Goal: Information Seeking & Learning: Learn about a topic

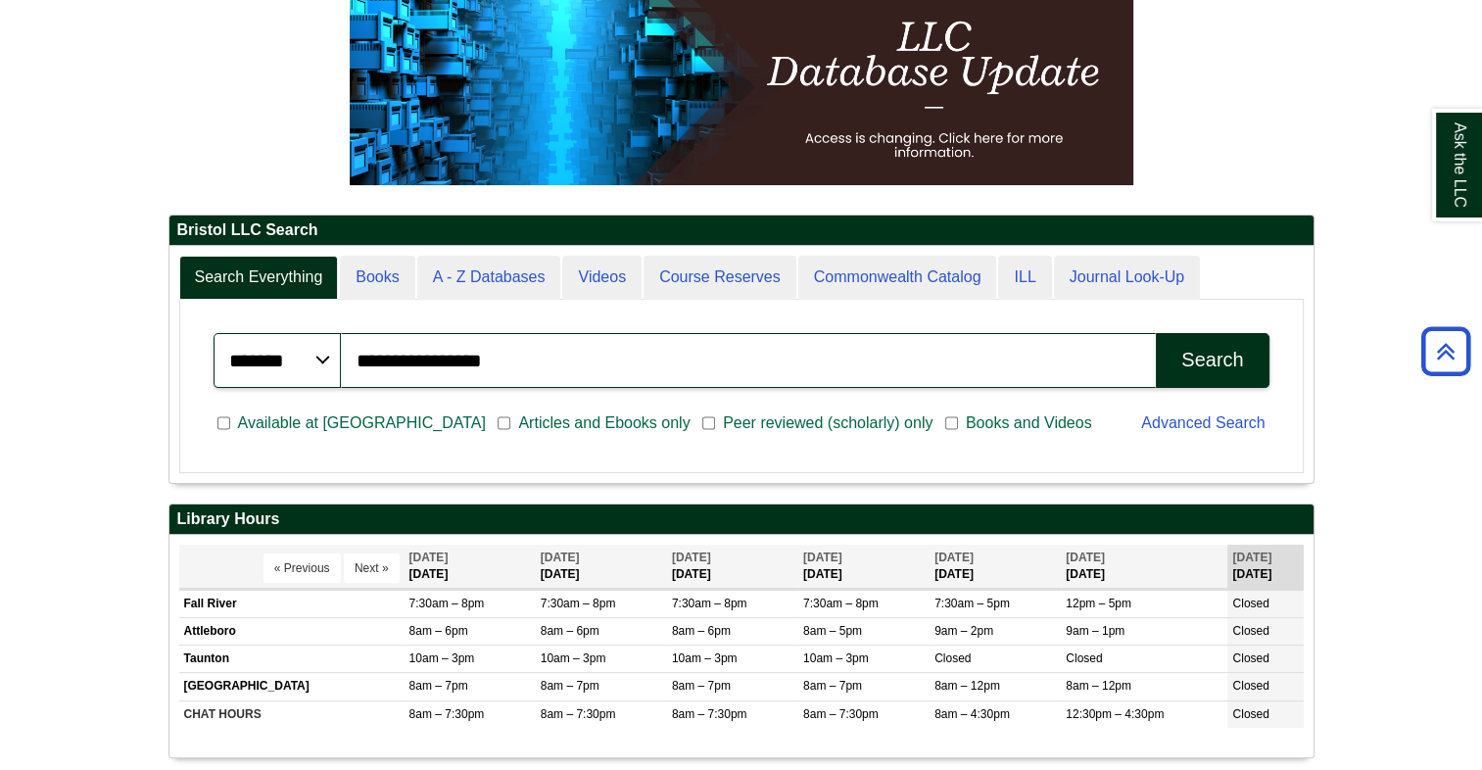
drag, startPoint x: 600, startPoint y: 360, endPoint x: 290, endPoint y: 358, distance: 309.6
click at [290, 358] on div "**********" at bounding box center [742, 360] width 1056 height 55
type input "********"
click at [1156, 333] on button "Search" at bounding box center [1212, 360] width 113 height 55
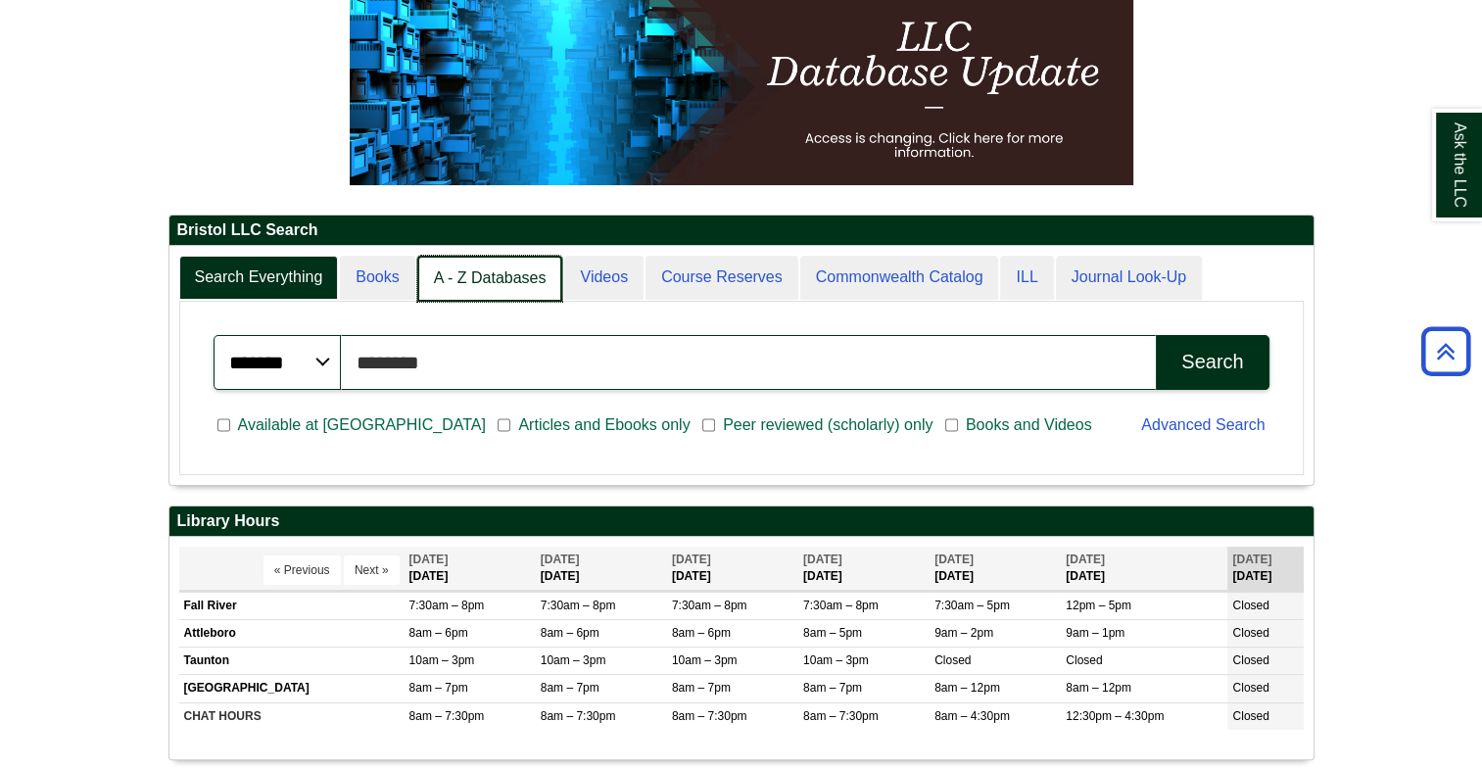
scroll to position [237, 1144]
click at [498, 287] on link "A - Z Databases" at bounding box center [490, 279] width 146 height 46
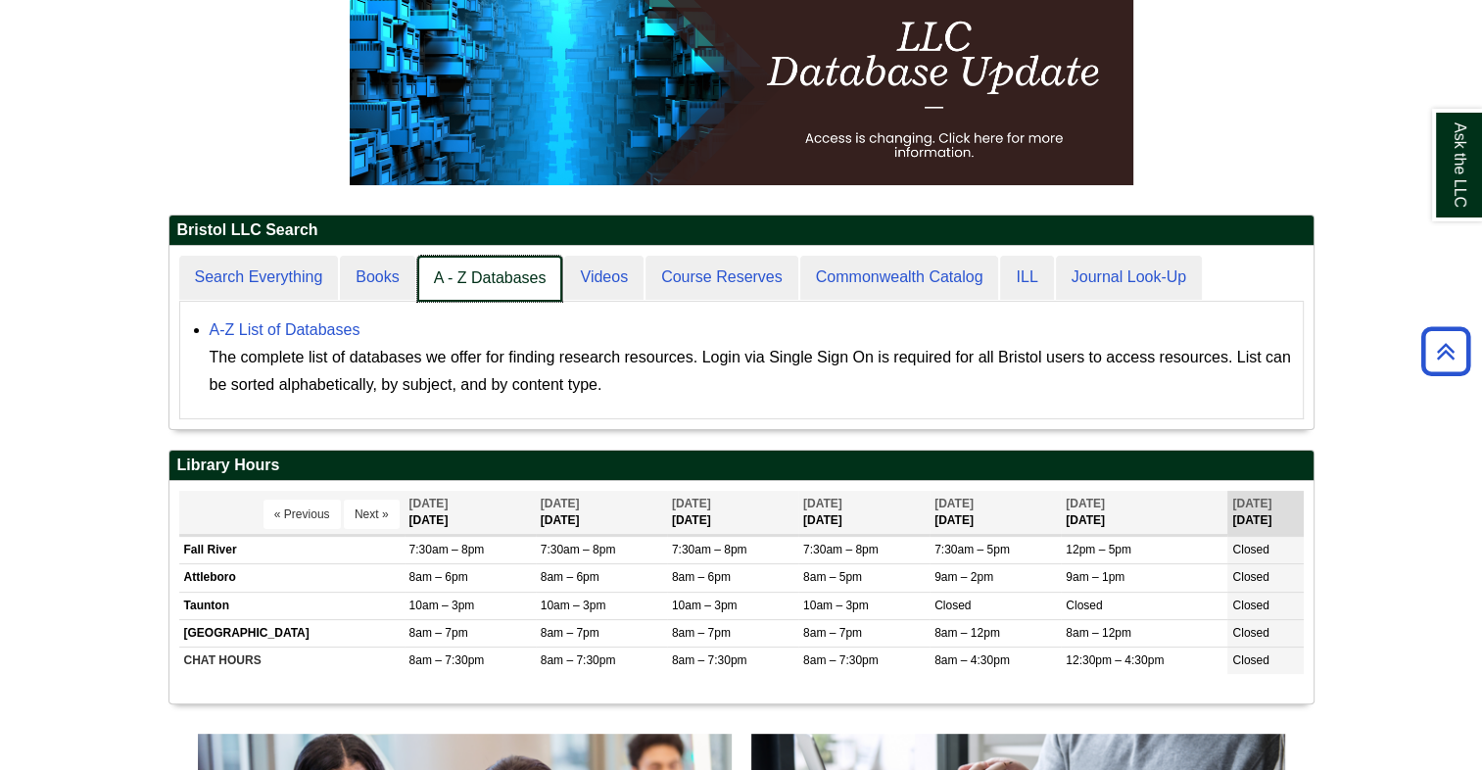
scroll to position [10, 9]
click at [493, 288] on link "A - Z Databases" at bounding box center [490, 279] width 146 height 46
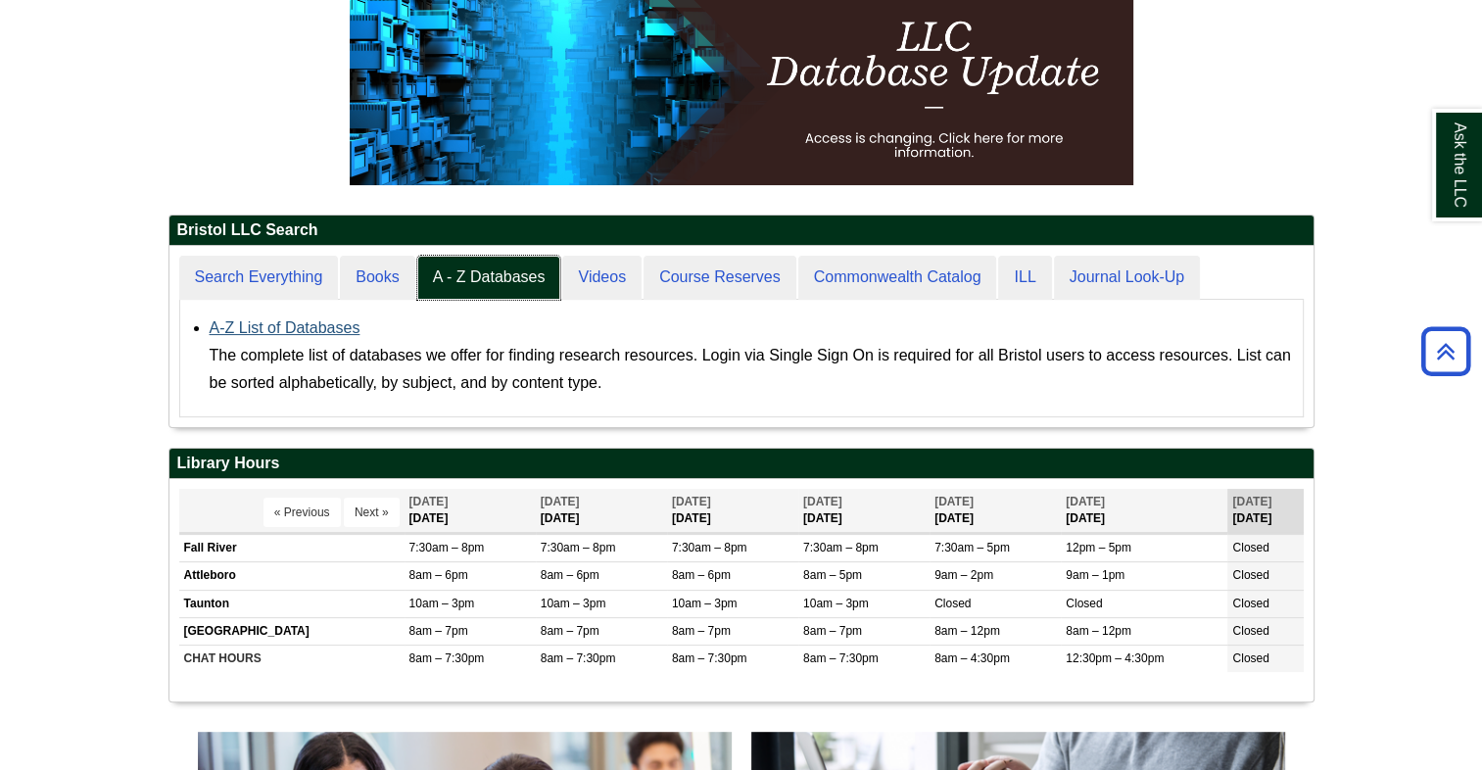
scroll to position [180, 1144]
click at [317, 321] on link "A-Z List of Databases" at bounding box center [285, 327] width 151 height 17
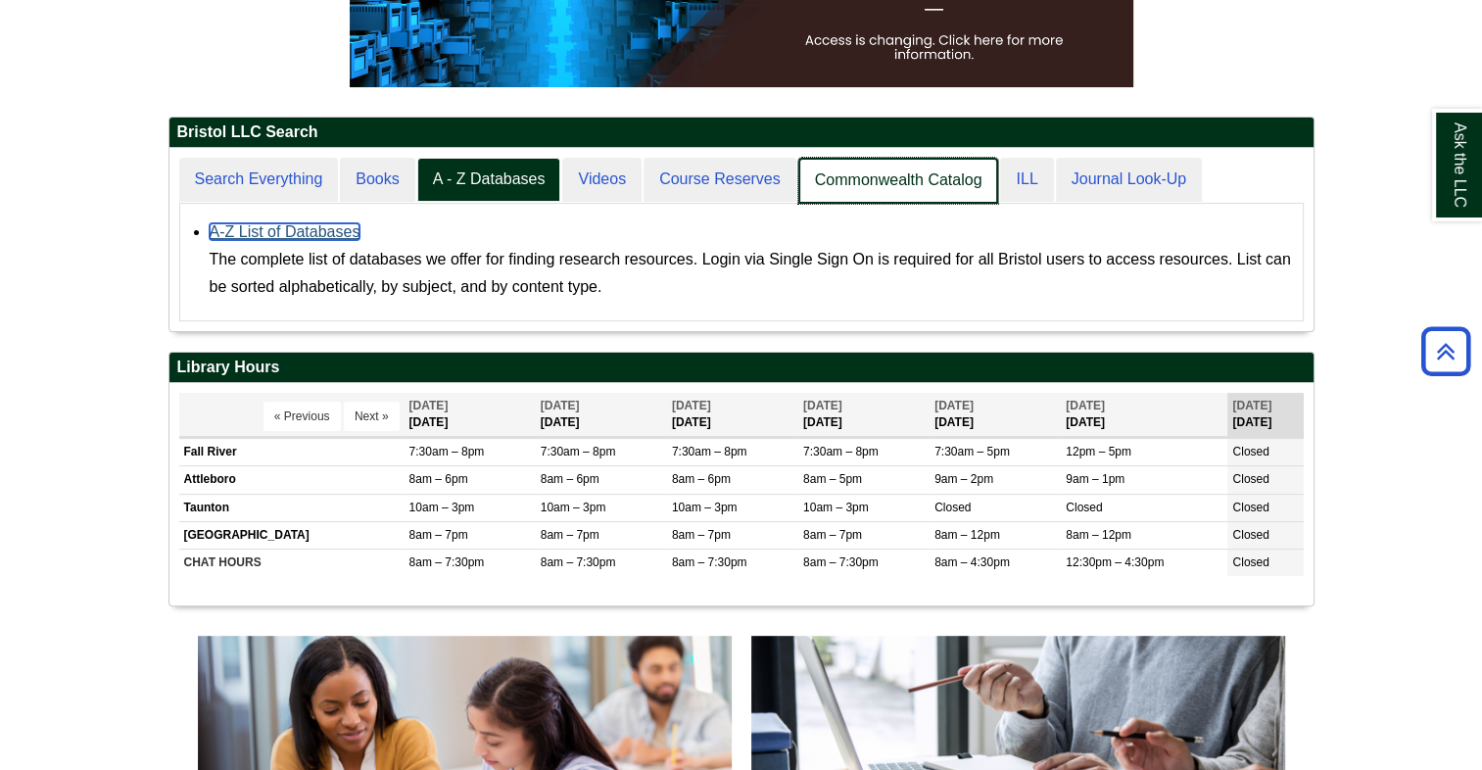
scroll to position [181, 1144]
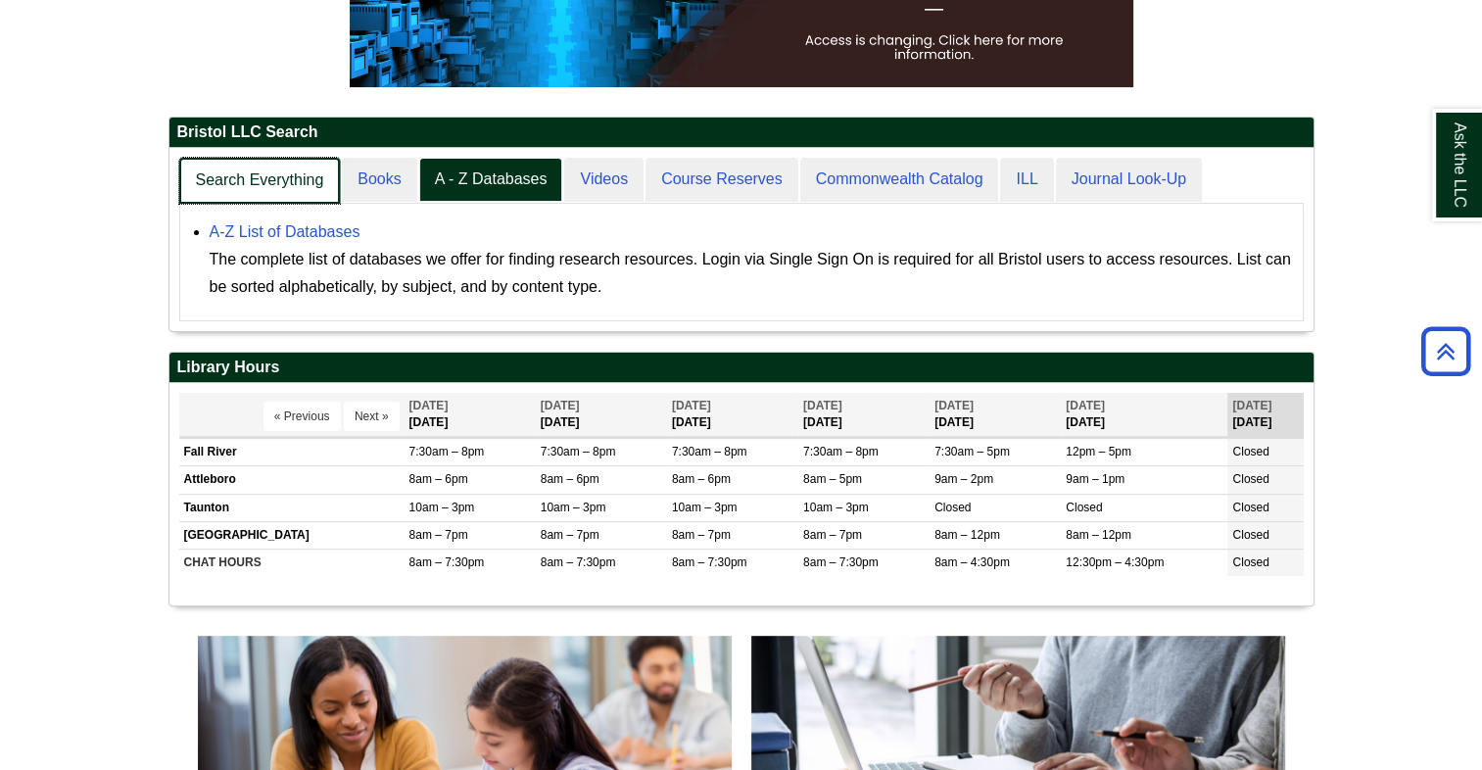
click at [284, 186] on link "Search Everything" at bounding box center [260, 181] width 162 height 46
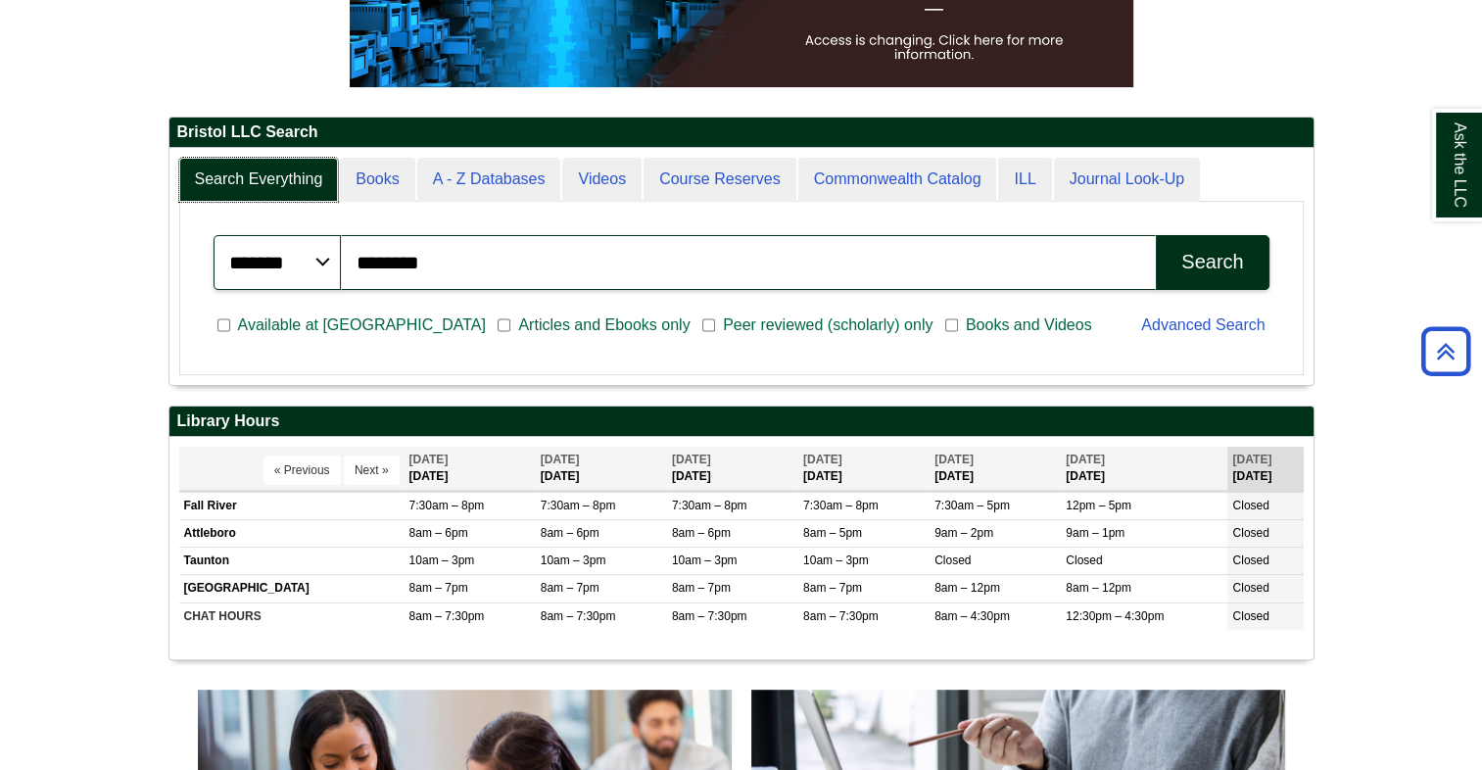
scroll to position [235, 1144]
drag, startPoint x: 500, startPoint y: 267, endPoint x: 468, endPoint y: 268, distance: 31.4
click at [467, 268] on input "********" at bounding box center [749, 262] width 816 height 55
drag, startPoint x: 525, startPoint y: 280, endPoint x: 333, endPoint y: 268, distance: 192.4
click at [329, 266] on div "******* ***** ****** Search articles, books, journals & more ******** Search" at bounding box center [742, 262] width 1056 height 55
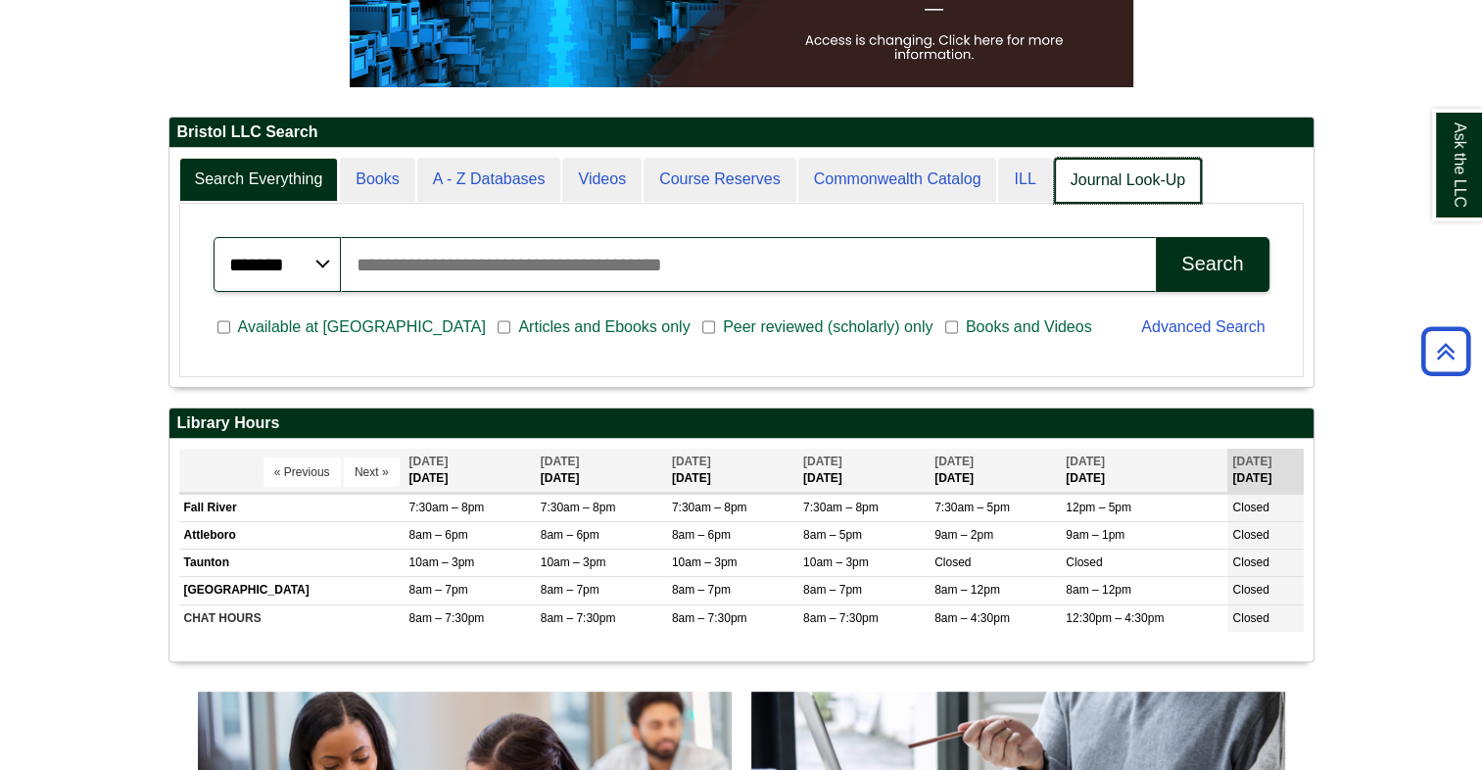
scroll to position [10, 9]
click at [1078, 173] on link "Journal Look-Up" at bounding box center [1128, 181] width 148 height 46
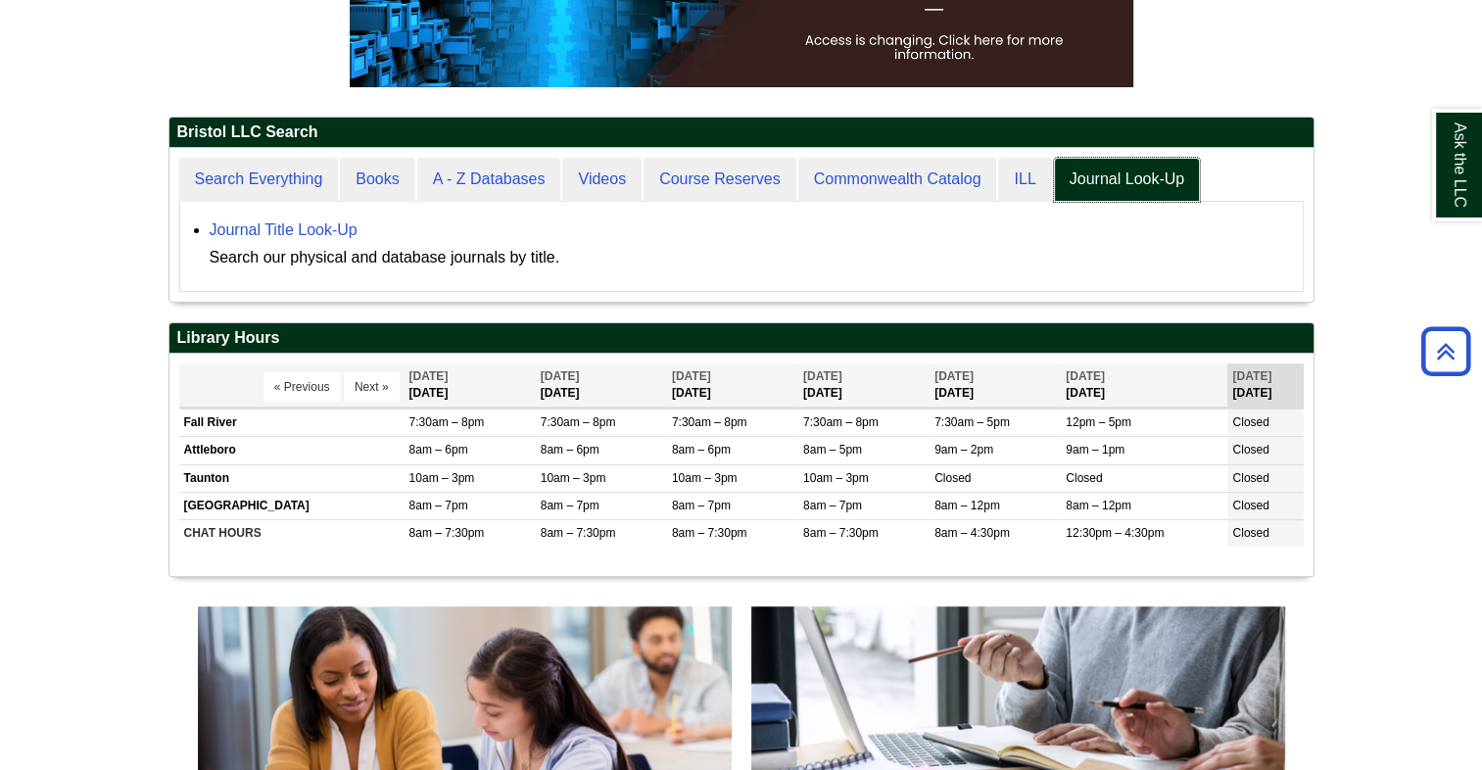
scroll to position [153, 1144]
click at [707, 265] on div "Search our physical and database journals by title." at bounding box center [752, 257] width 1084 height 27
click at [281, 222] on link "Journal Title Look-Up" at bounding box center [284, 229] width 148 height 17
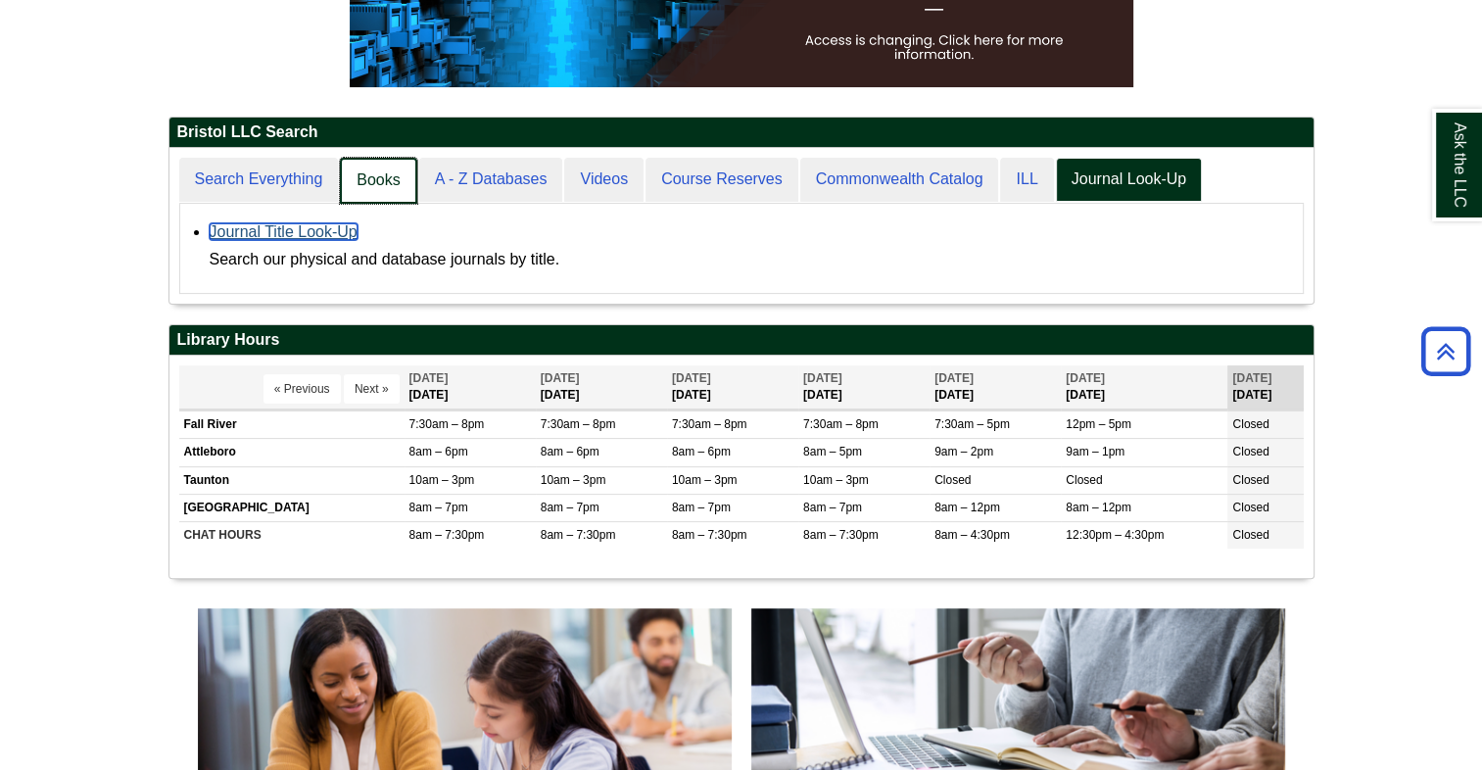
scroll to position [154, 1144]
click at [379, 175] on link "Books" at bounding box center [378, 181] width 76 height 46
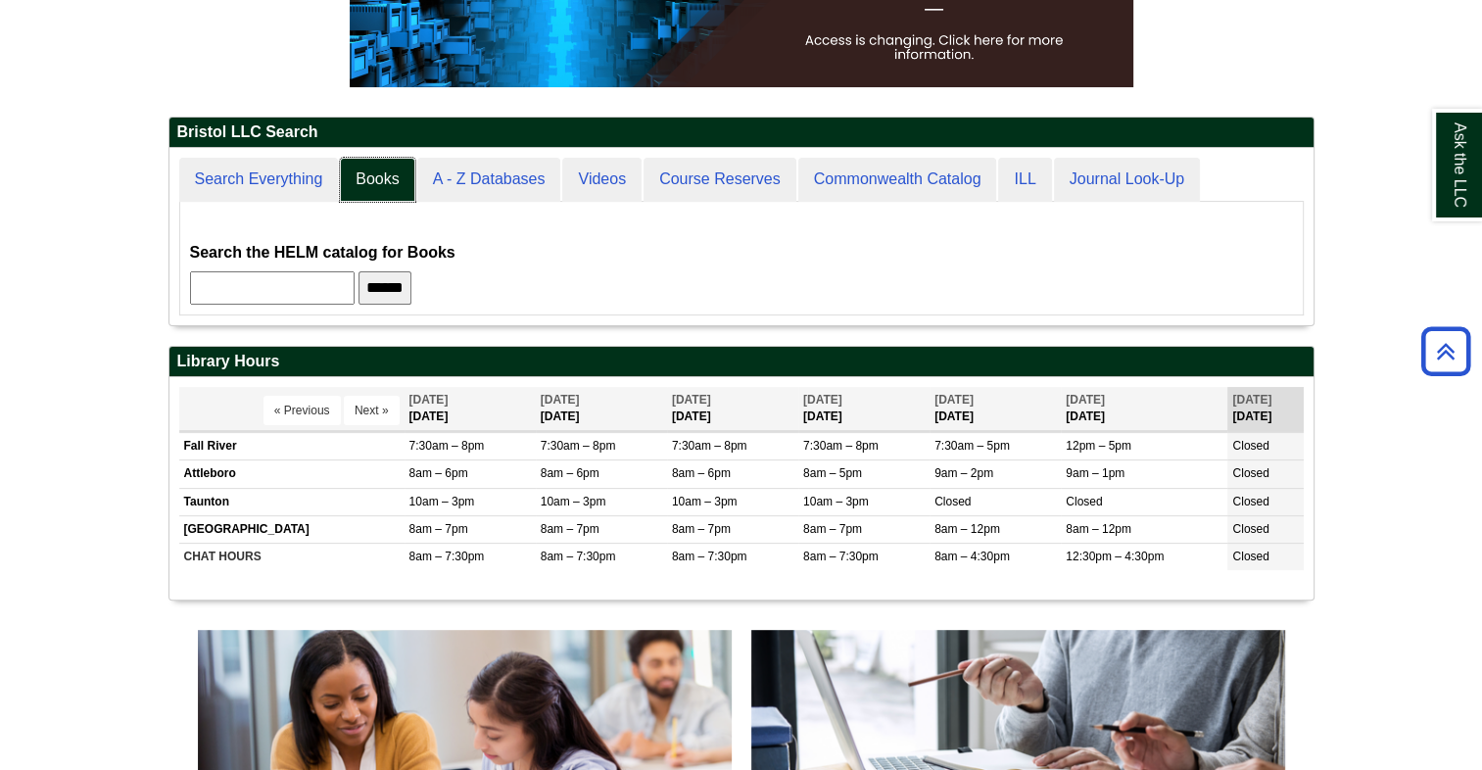
scroll to position [175, 1144]
click at [341, 276] on input "text" at bounding box center [272, 287] width 165 height 33
paste input "**********"
type input "**********"
click at [431, 288] on input "******" at bounding box center [418, 287] width 53 height 33
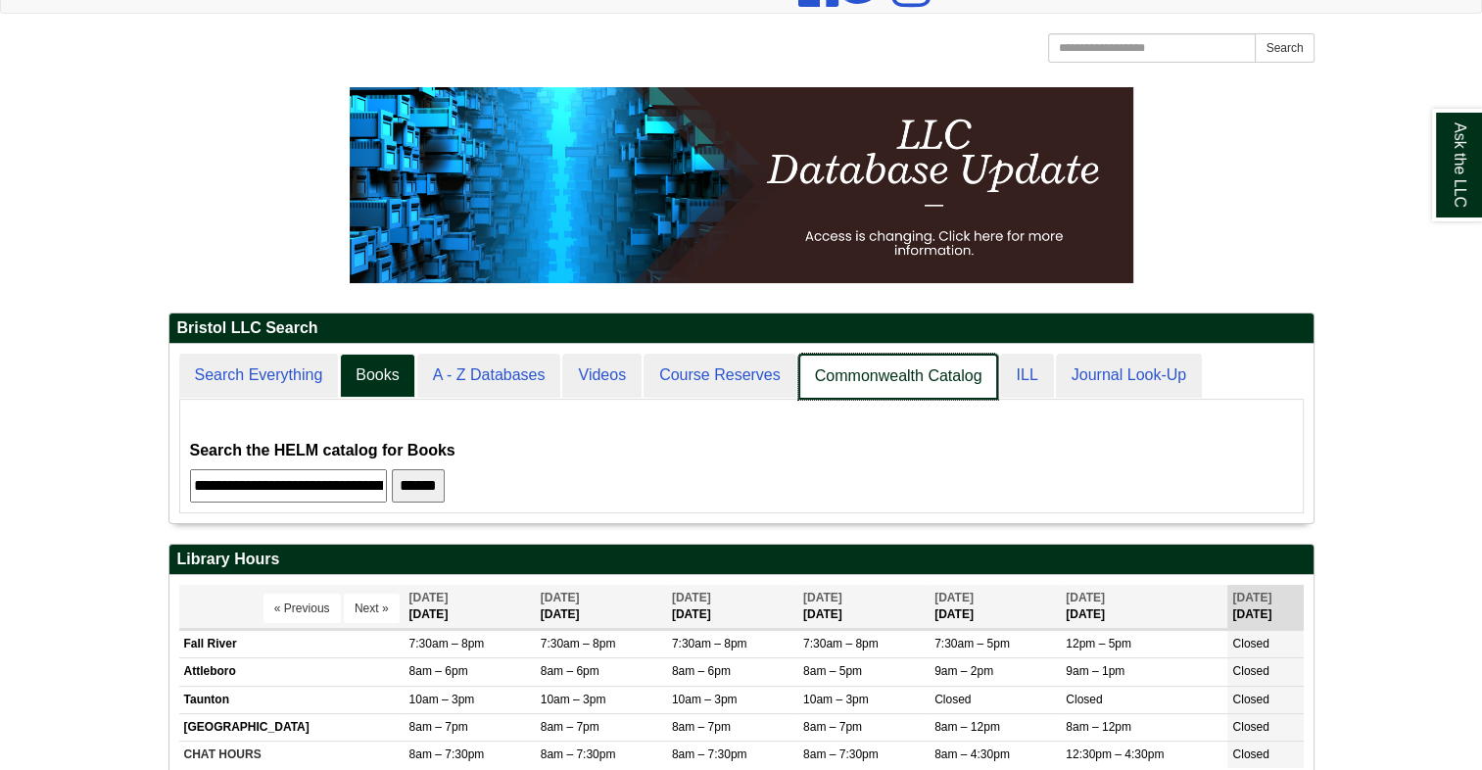
scroll to position [176, 1144]
click at [893, 372] on link "Commonwealth Catalog" at bounding box center [898, 377] width 201 height 46
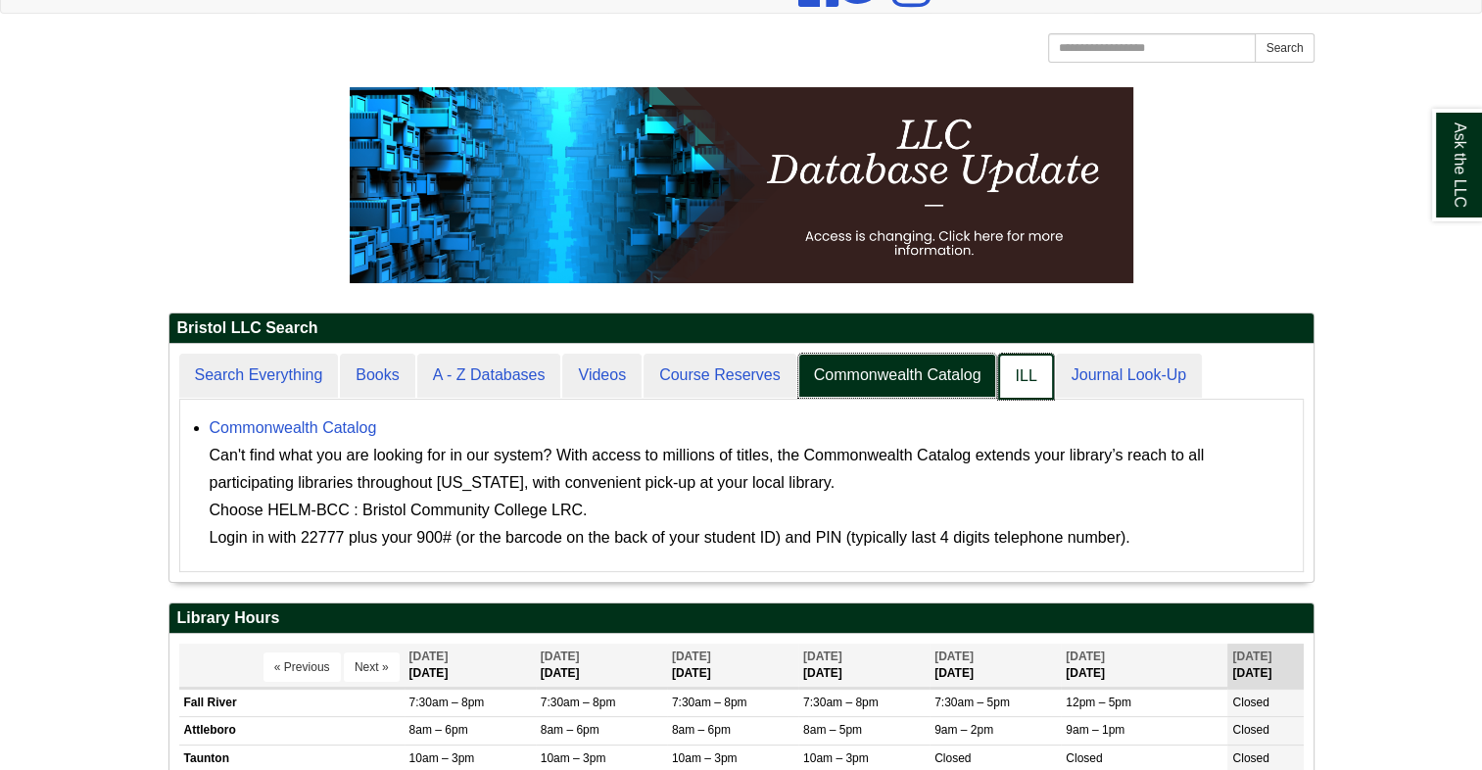
scroll to position [10, 9]
click at [1030, 367] on link "ILL" at bounding box center [1025, 377] width 55 height 46
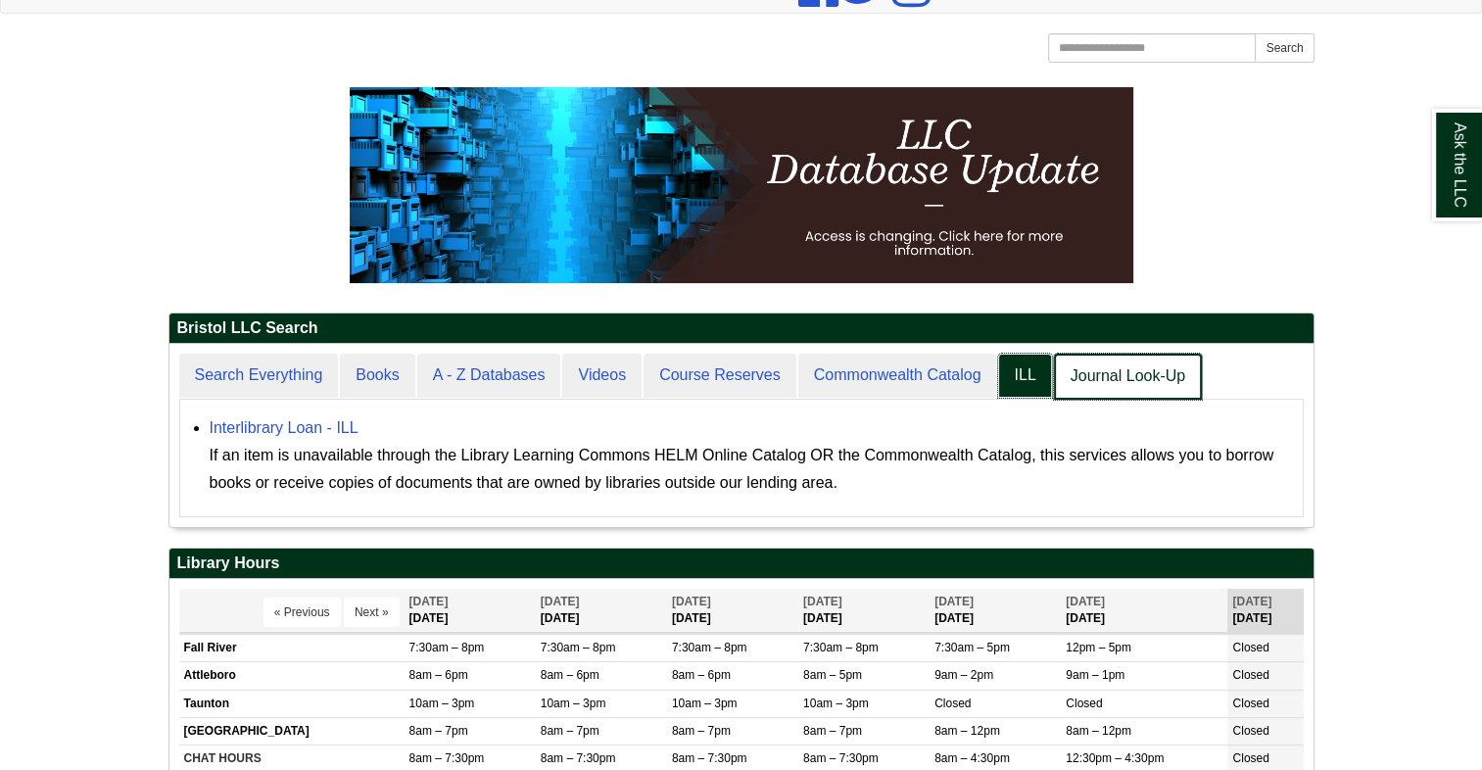
scroll to position [181, 1144]
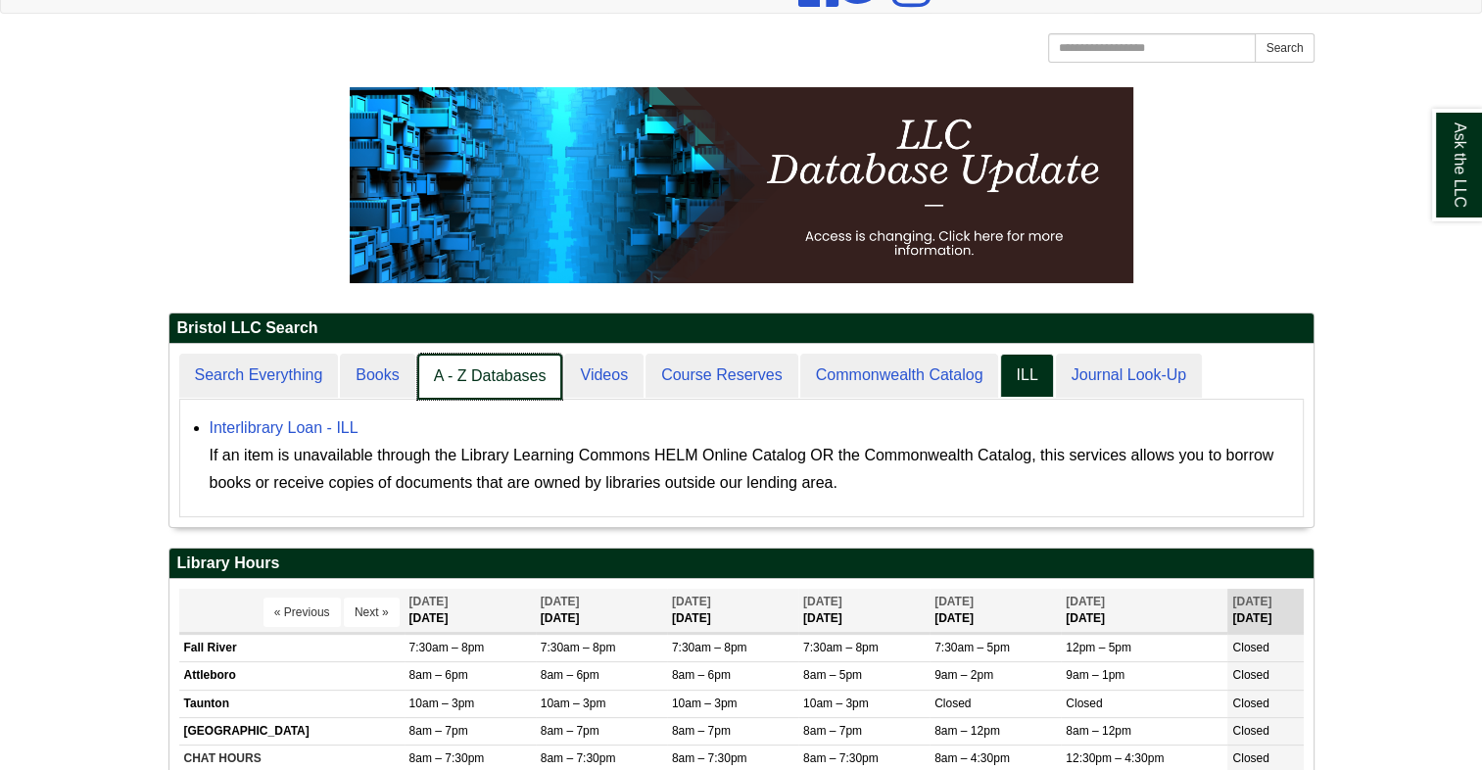
click at [505, 386] on link "A - Z Databases" at bounding box center [490, 377] width 146 height 46
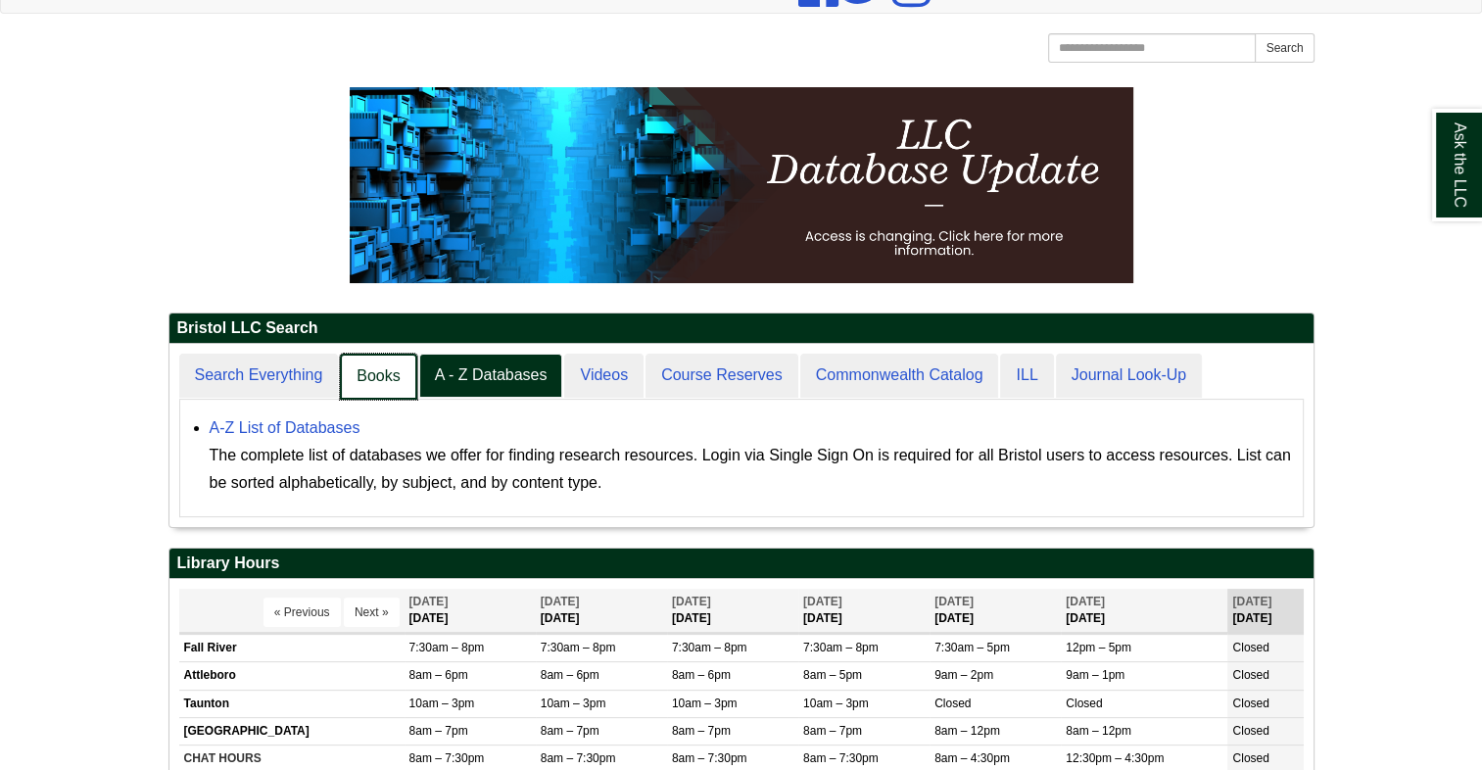
click at [391, 379] on link "Books" at bounding box center [378, 377] width 76 height 46
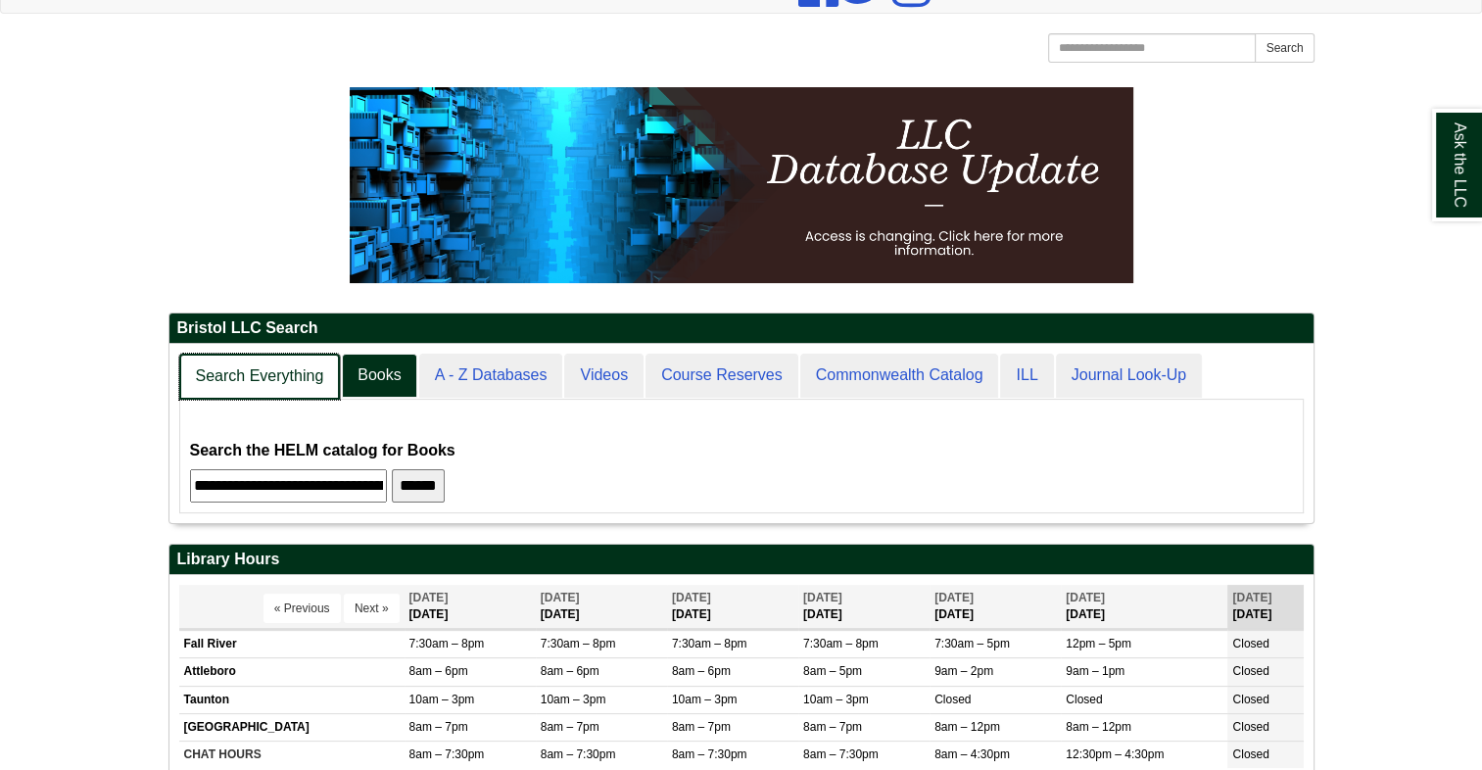
click at [276, 374] on link "Search Everything" at bounding box center [260, 377] width 162 height 46
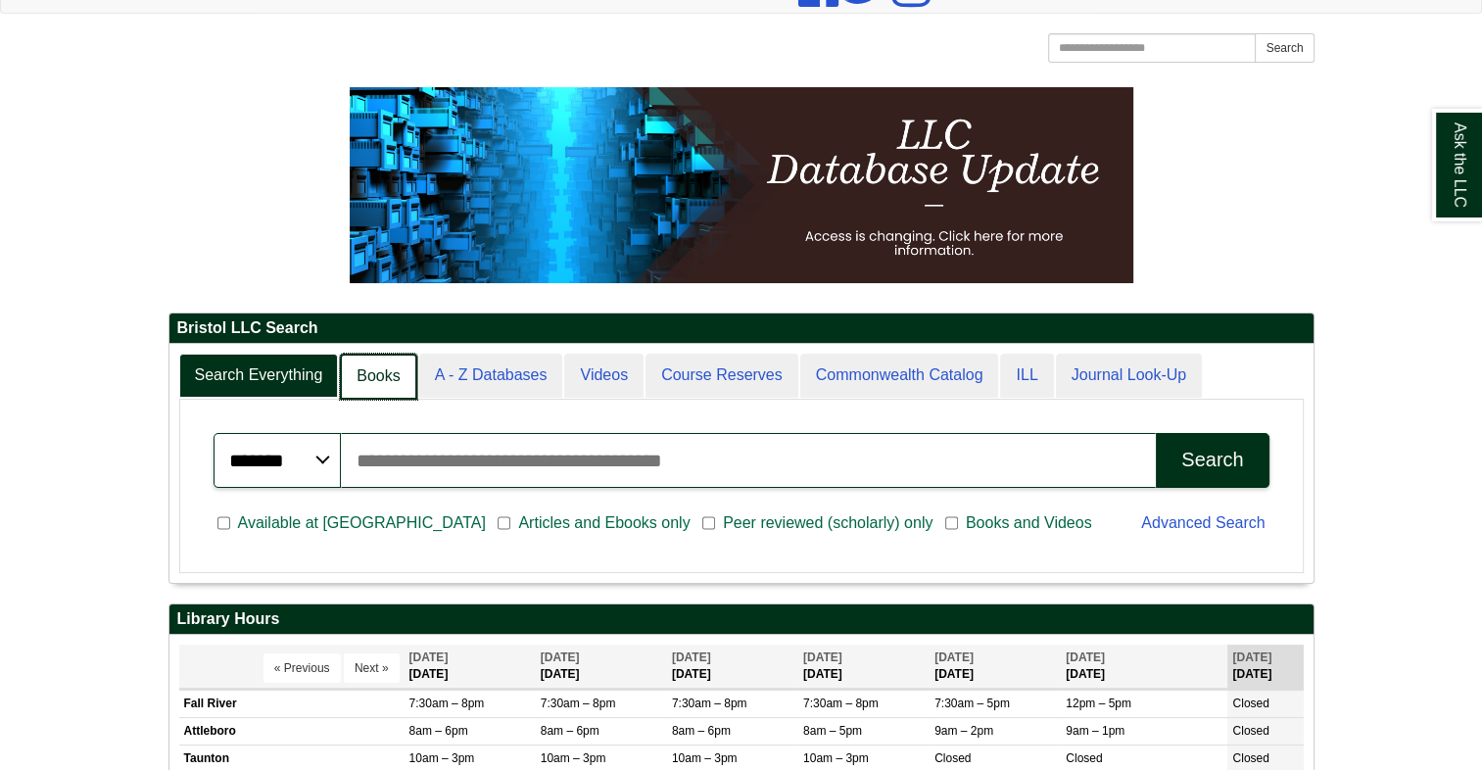
click at [375, 363] on link "Books" at bounding box center [378, 377] width 76 height 46
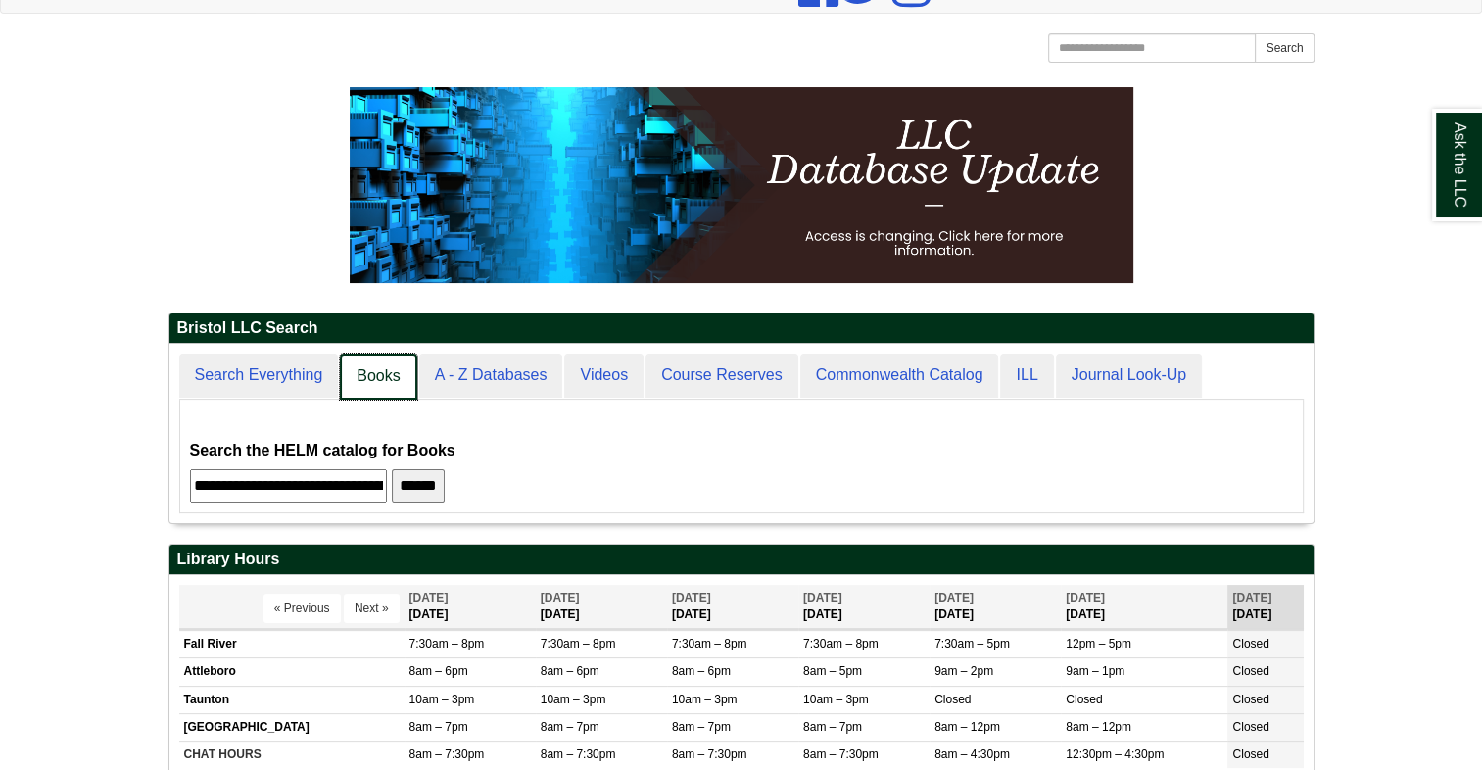
scroll to position [176, 1144]
click at [274, 364] on link "Search Everything" at bounding box center [260, 377] width 162 height 46
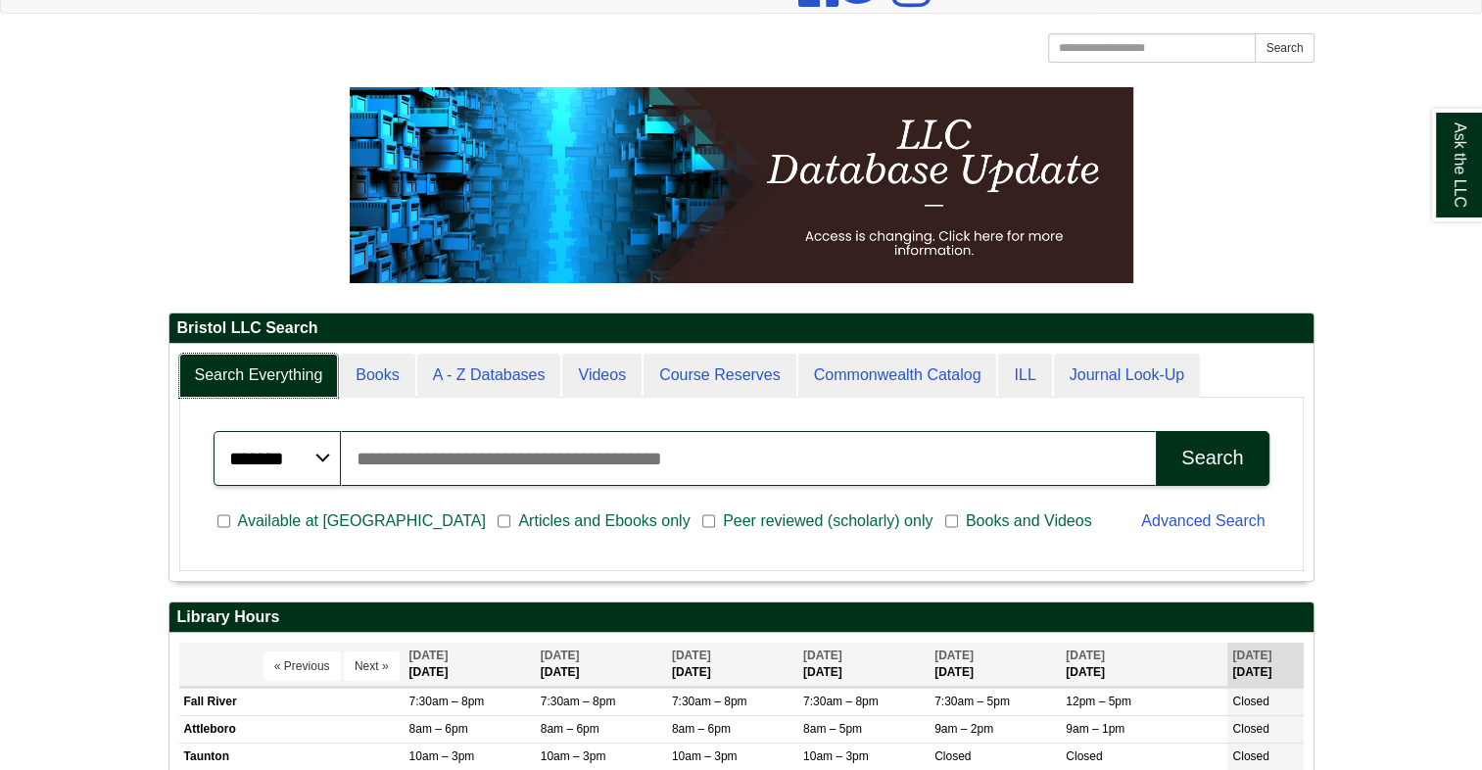
scroll to position [235, 1144]
click at [868, 434] on input "Search articles, books, journals & more" at bounding box center [749, 458] width 816 height 55
type input "**********"
click at [1156, 431] on button "Search" at bounding box center [1212, 458] width 113 height 55
